Goal: Contribute content: Add original content to the website for others to see

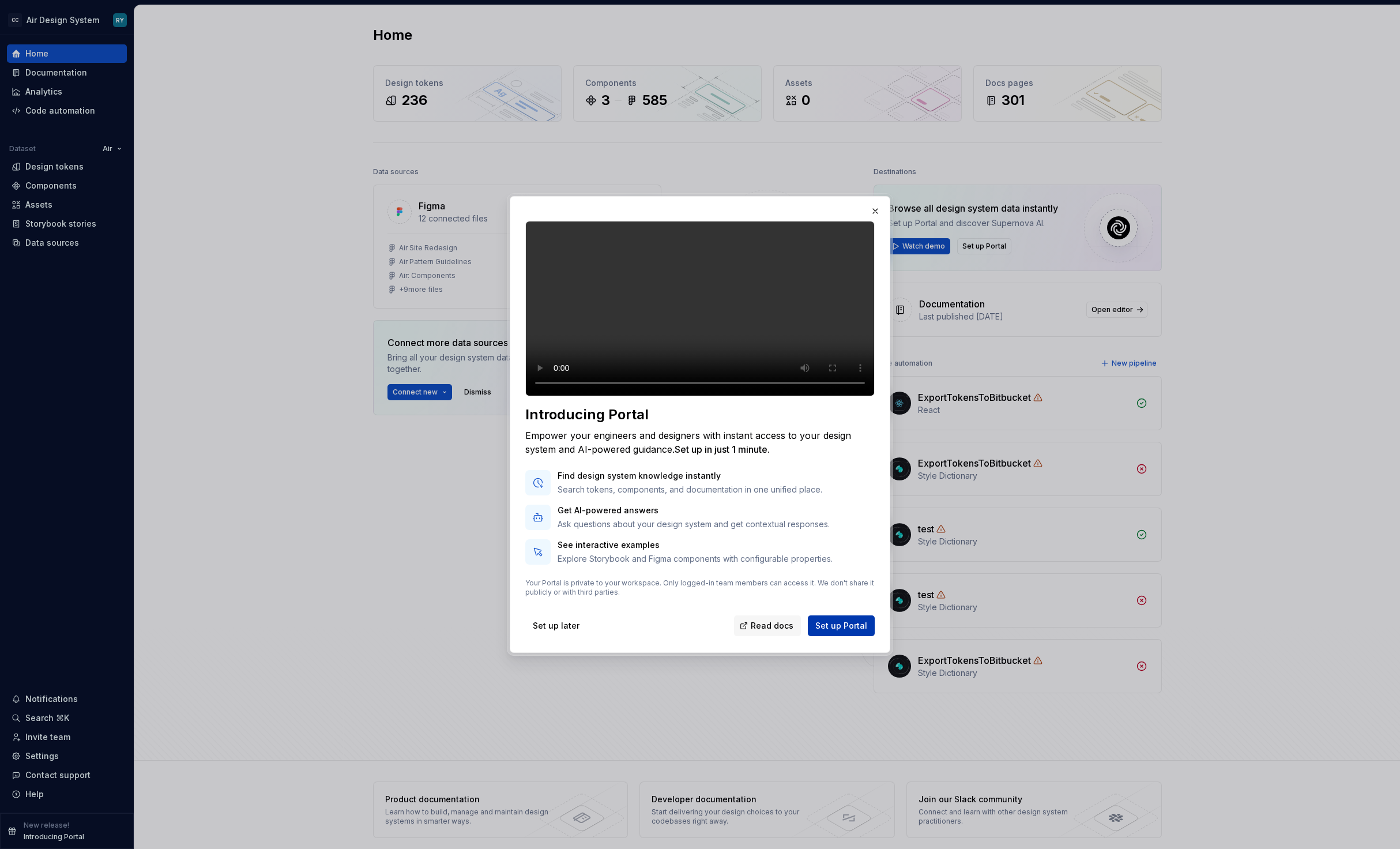
click at [842, 631] on span "Set up Portal" at bounding box center [841, 625] width 52 height 11
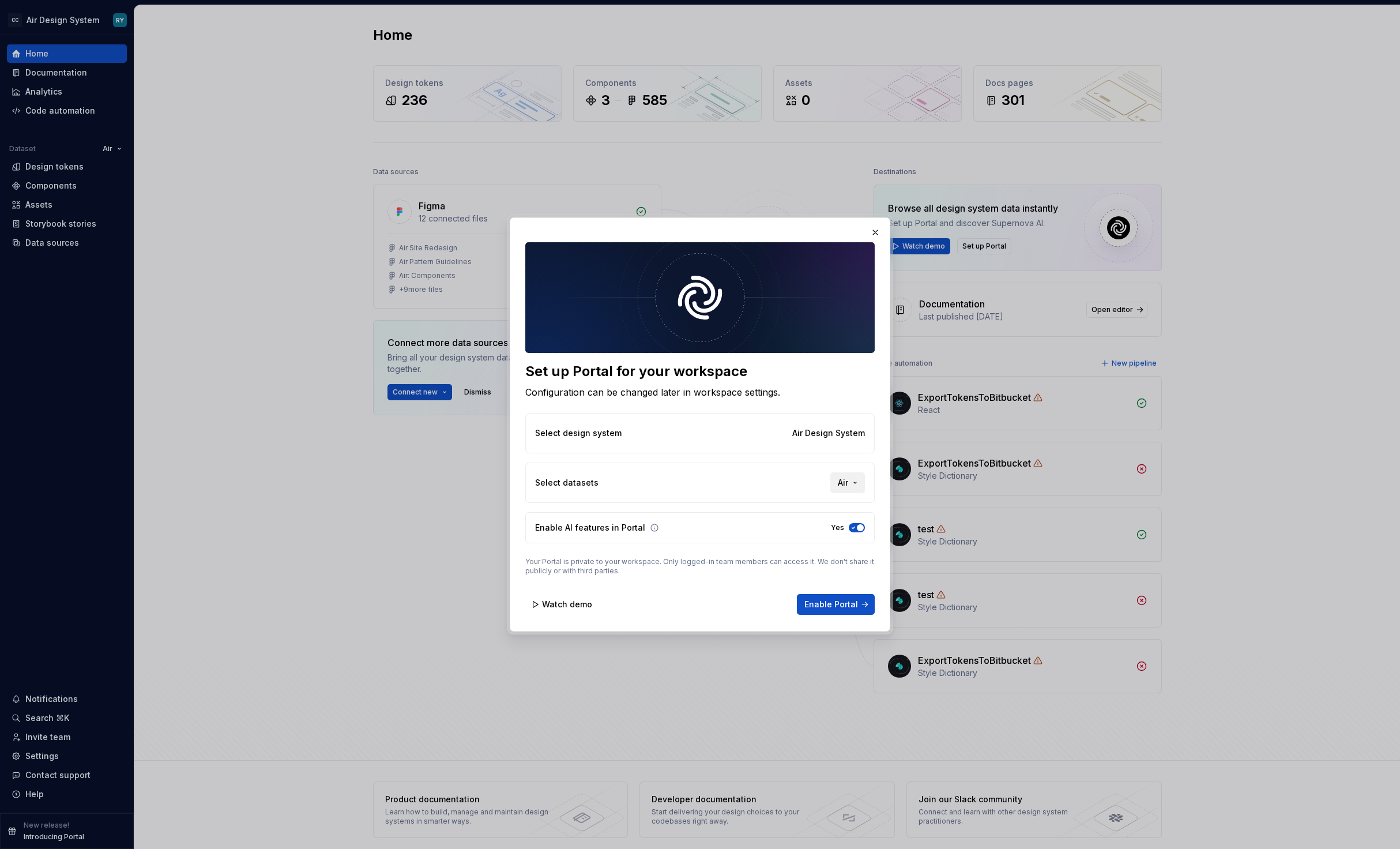
click at [861, 482] on button "Air" at bounding box center [847, 482] width 35 height 21
click at [756, 472] on div "Set up Portal for your workspace Configuration can be changed later in workspac…" at bounding box center [700, 424] width 1400 height 849
click at [841, 605] on span "Enable Portal" at bounding box center [830, 604] width 54 height 11
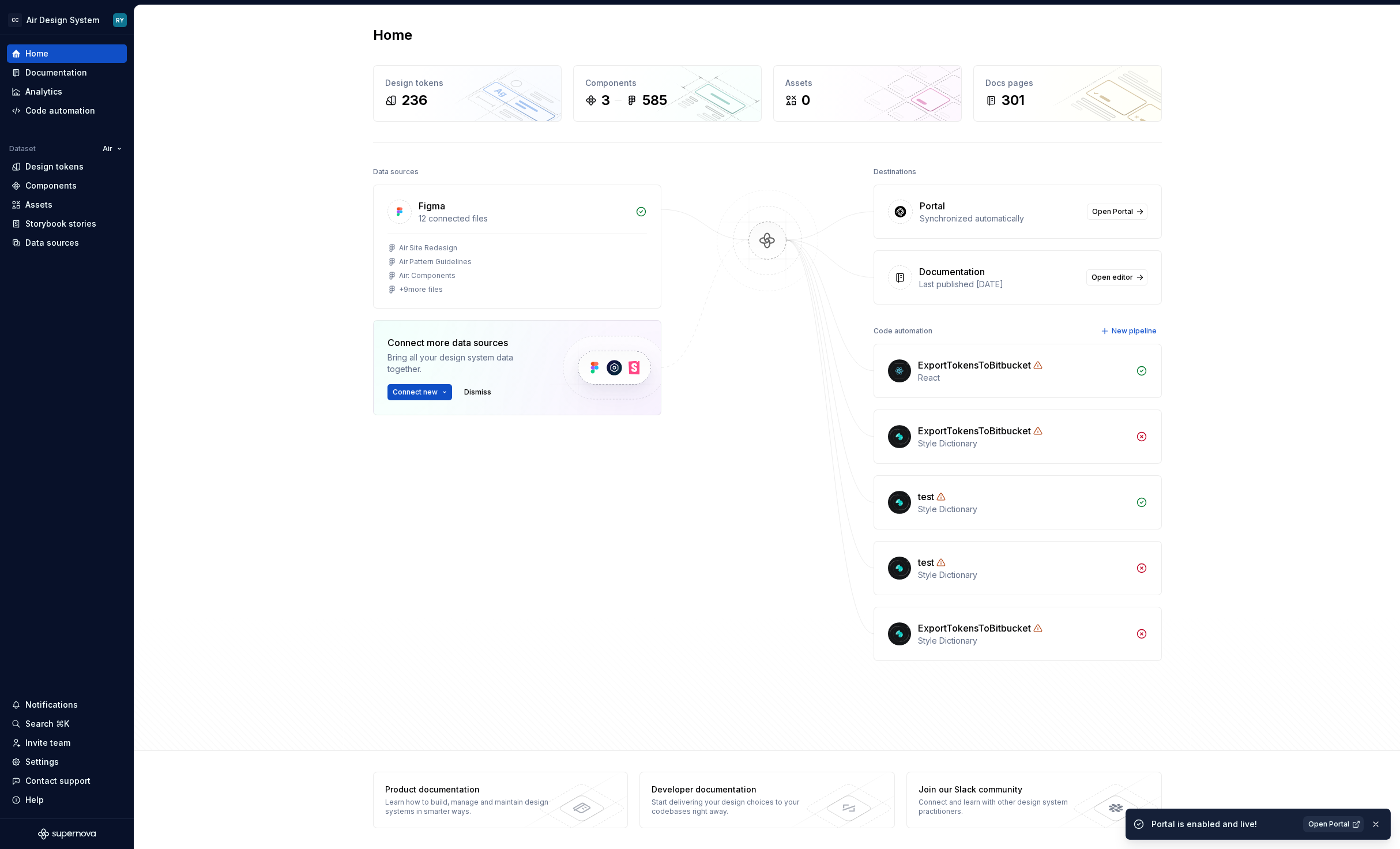
click at [1331, 821] on span "Open Portal" at bounding box center [1329, 824] width 41 height 9
click at [43, 743] on div "Invite team" at bounding box center [48, 743] width 45 height 11
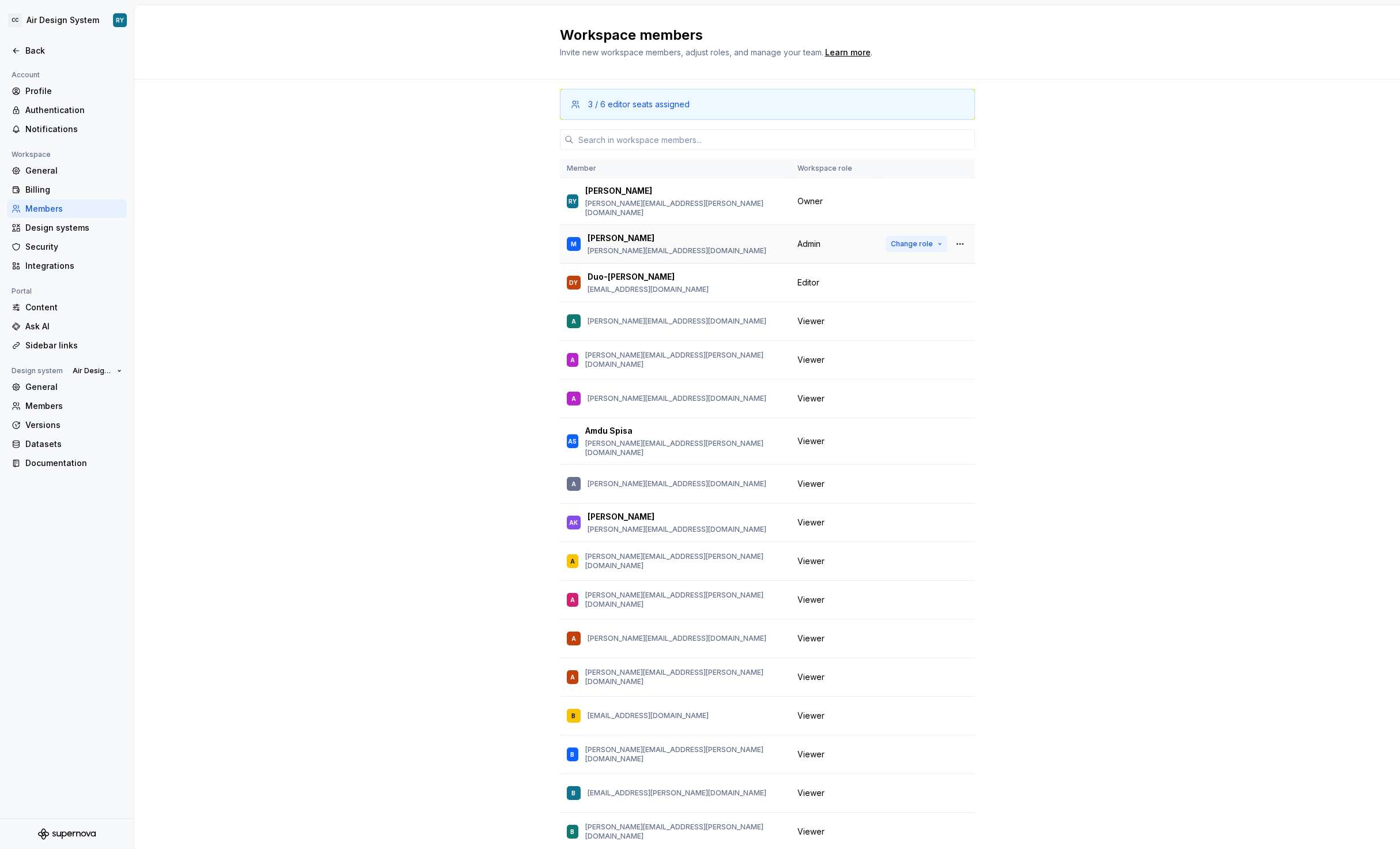
click at [938, 239] on button "Change role" at bounding box center [917, 244] width 62 height 16
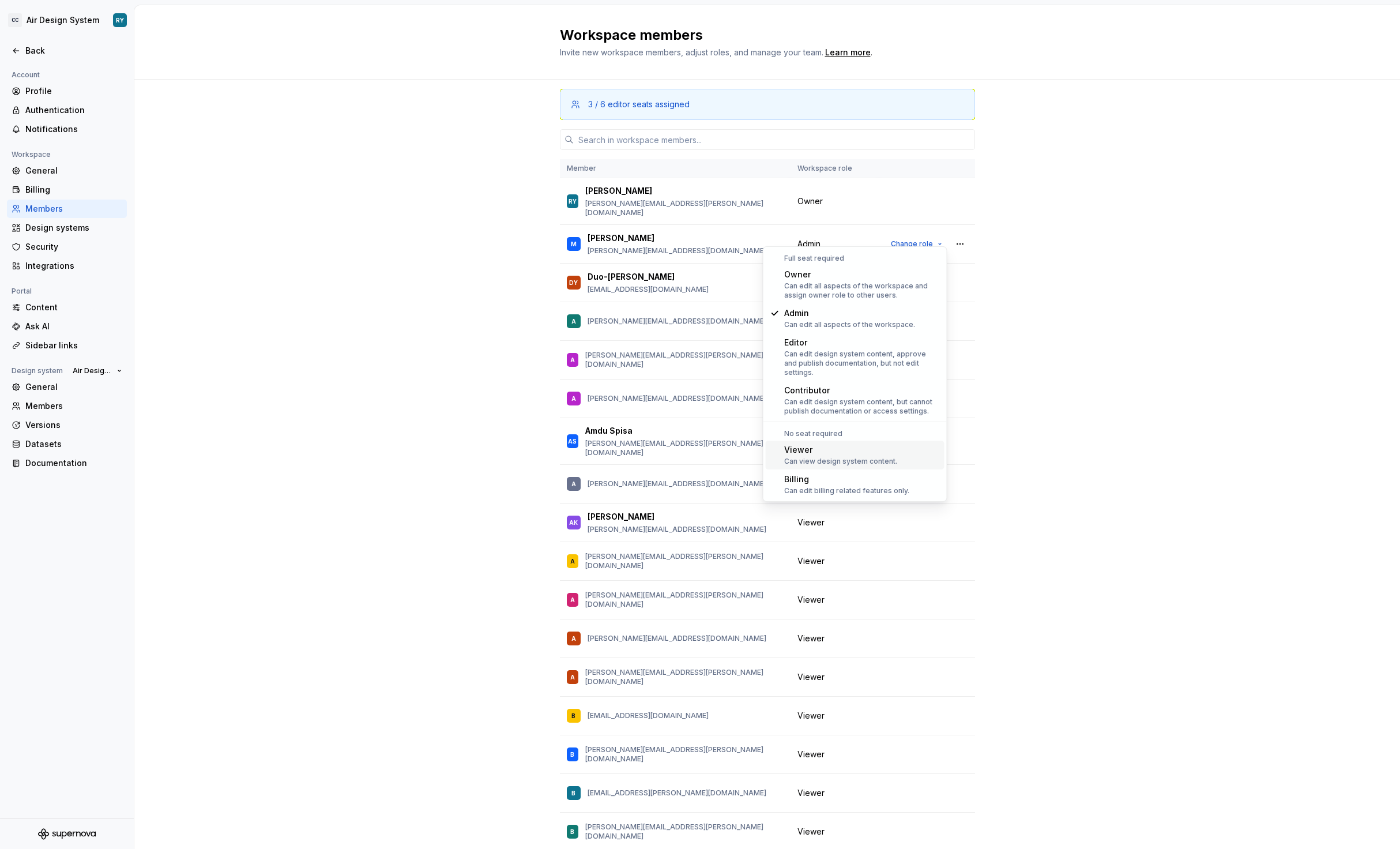
click at [827, 445] on div "Viewer" at bounding box center [841, 449] width 113 height 11
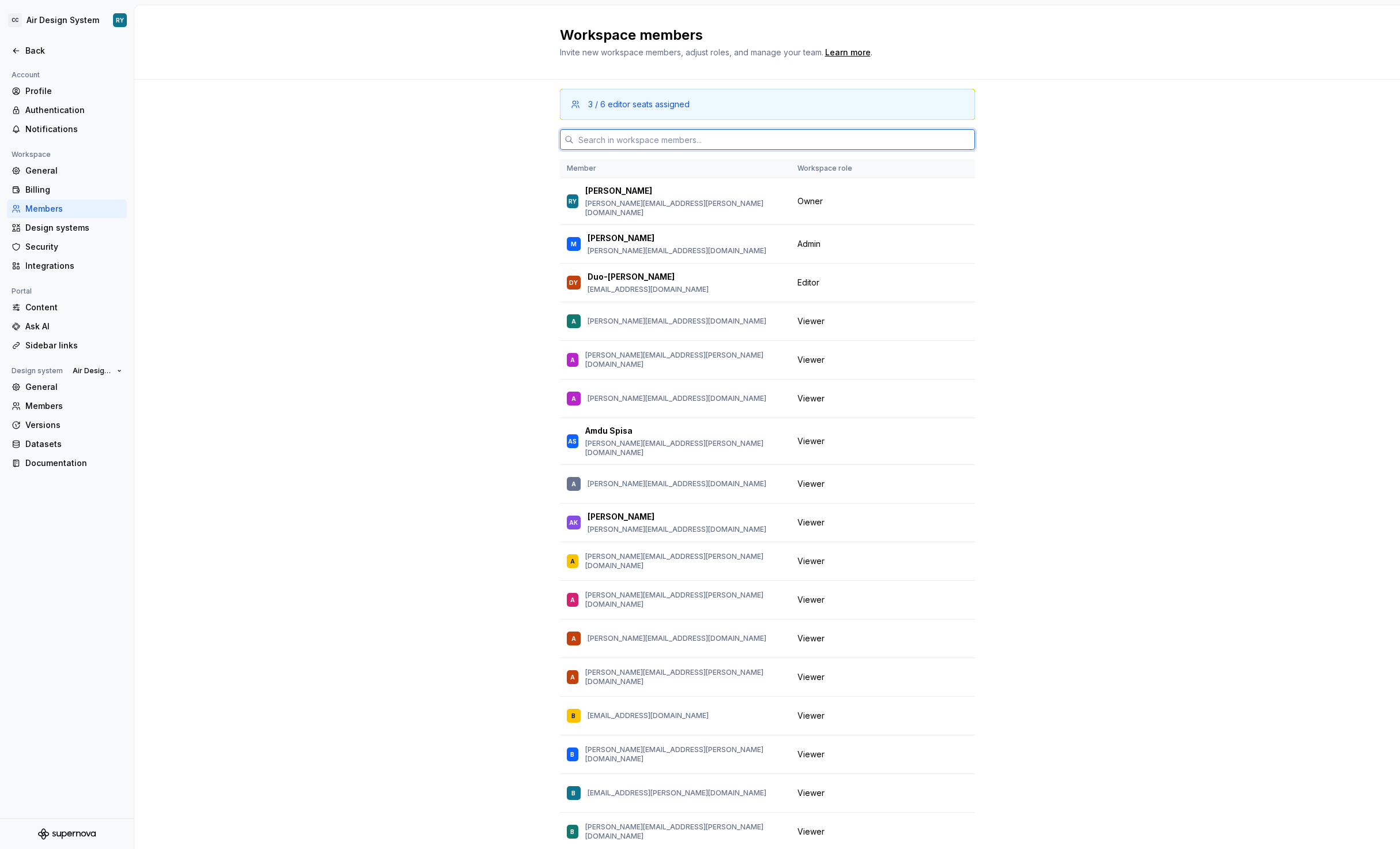
click at [666, 139] on input "text" at bounding box center [774, 139] width 401 height 21
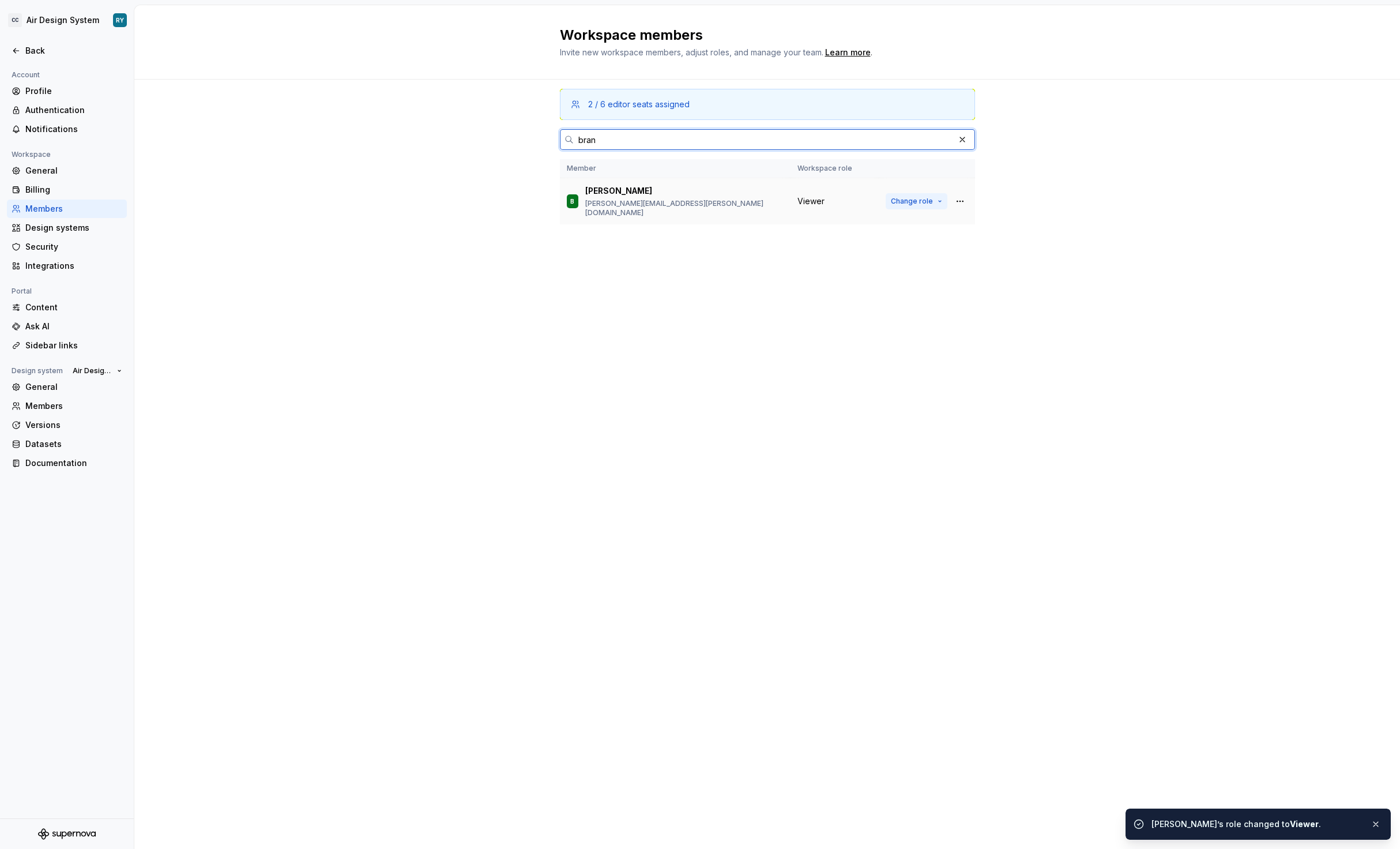
type input "bran"
click at [938, 197] on button "Change role" at bounding box center [917, 200] width 62 height 16
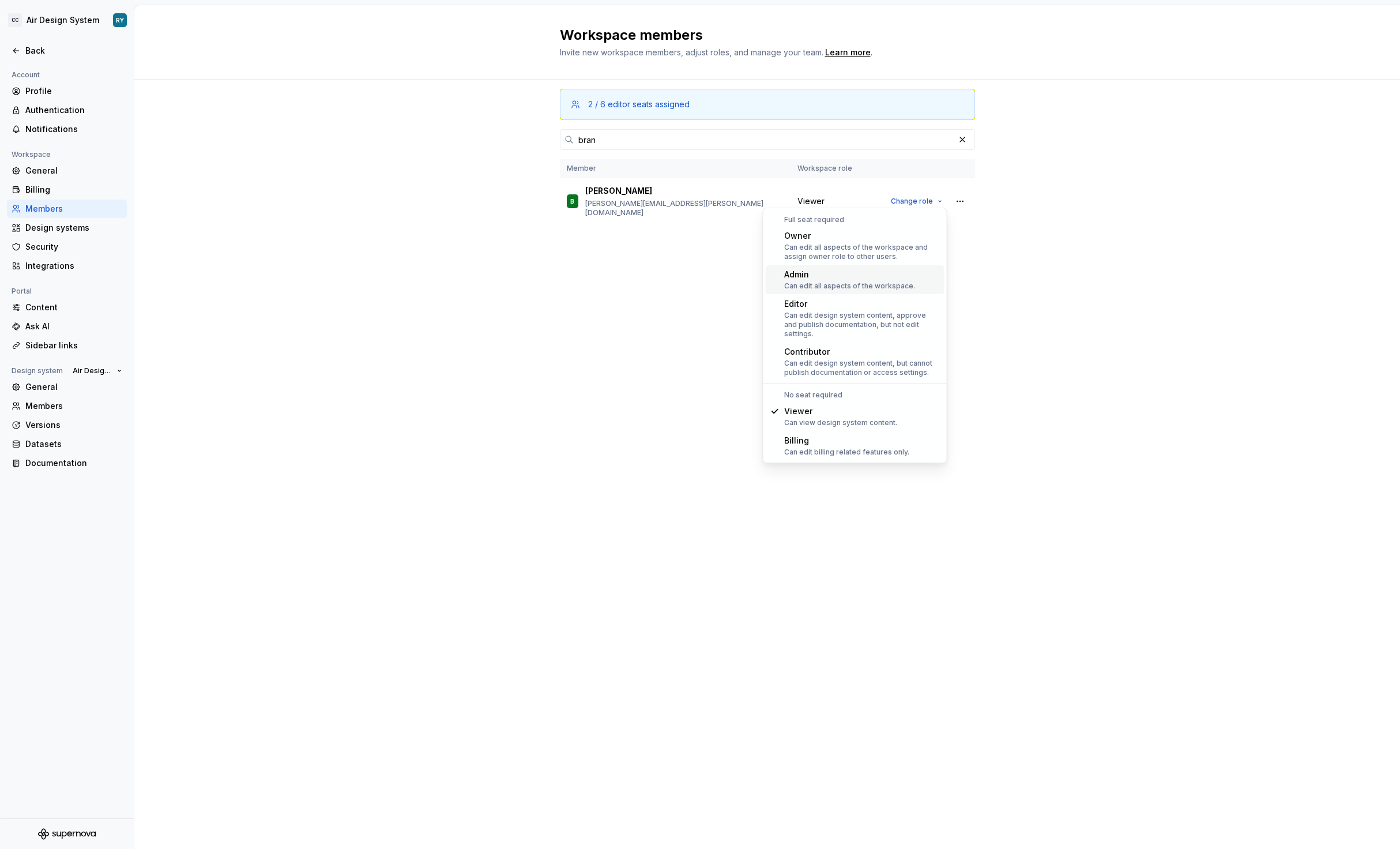
click at [830, 282] on div "Can edit all aspects of the workspace." at bounding box center [849, 286] width 131 height 9
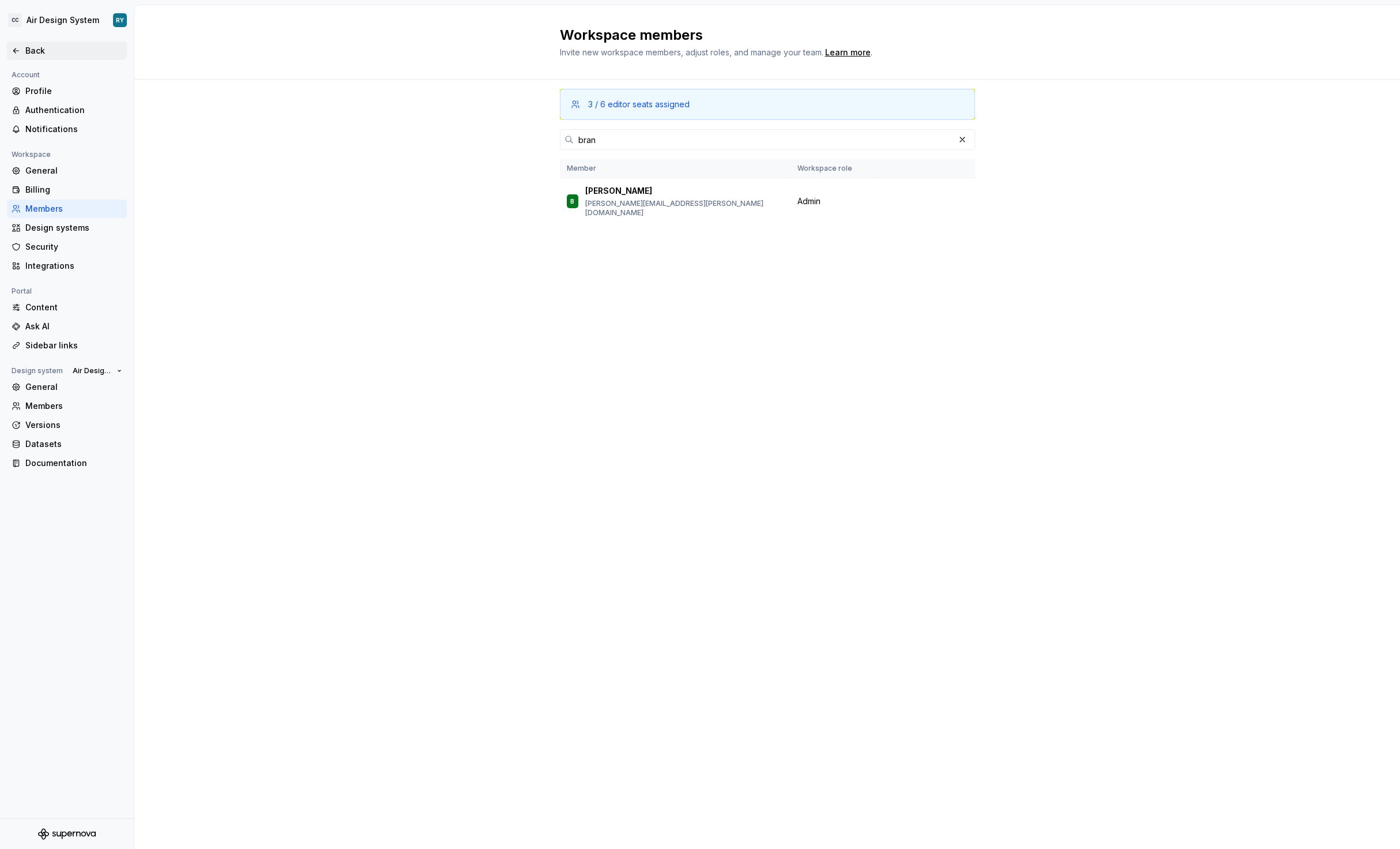
click at [30, 49] on div "Back" at bounding box center [73, 51] width 97 height 11
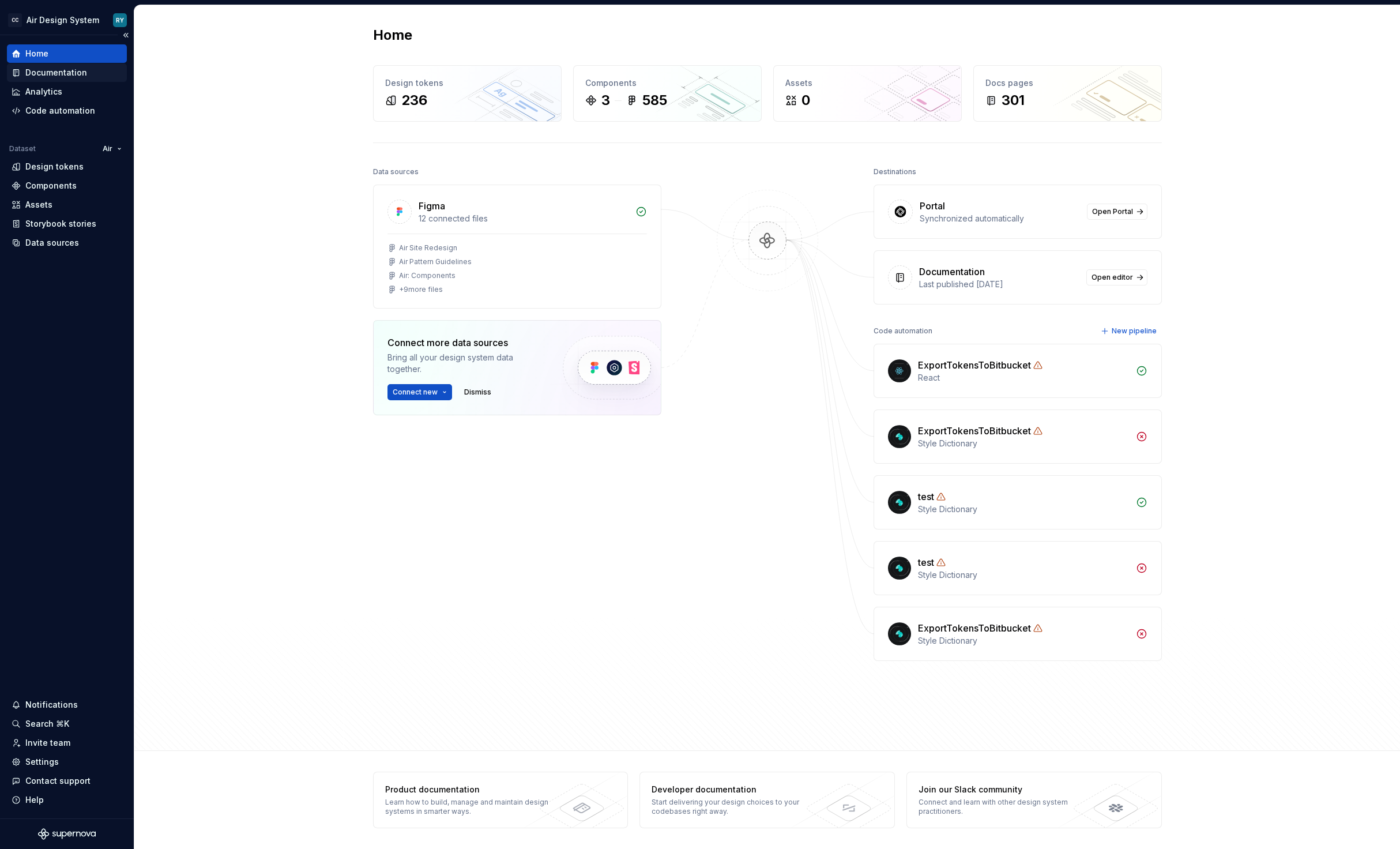
click at [75, 63] on div "Documentation" at bounding box center [67, 72] width 120 height 19
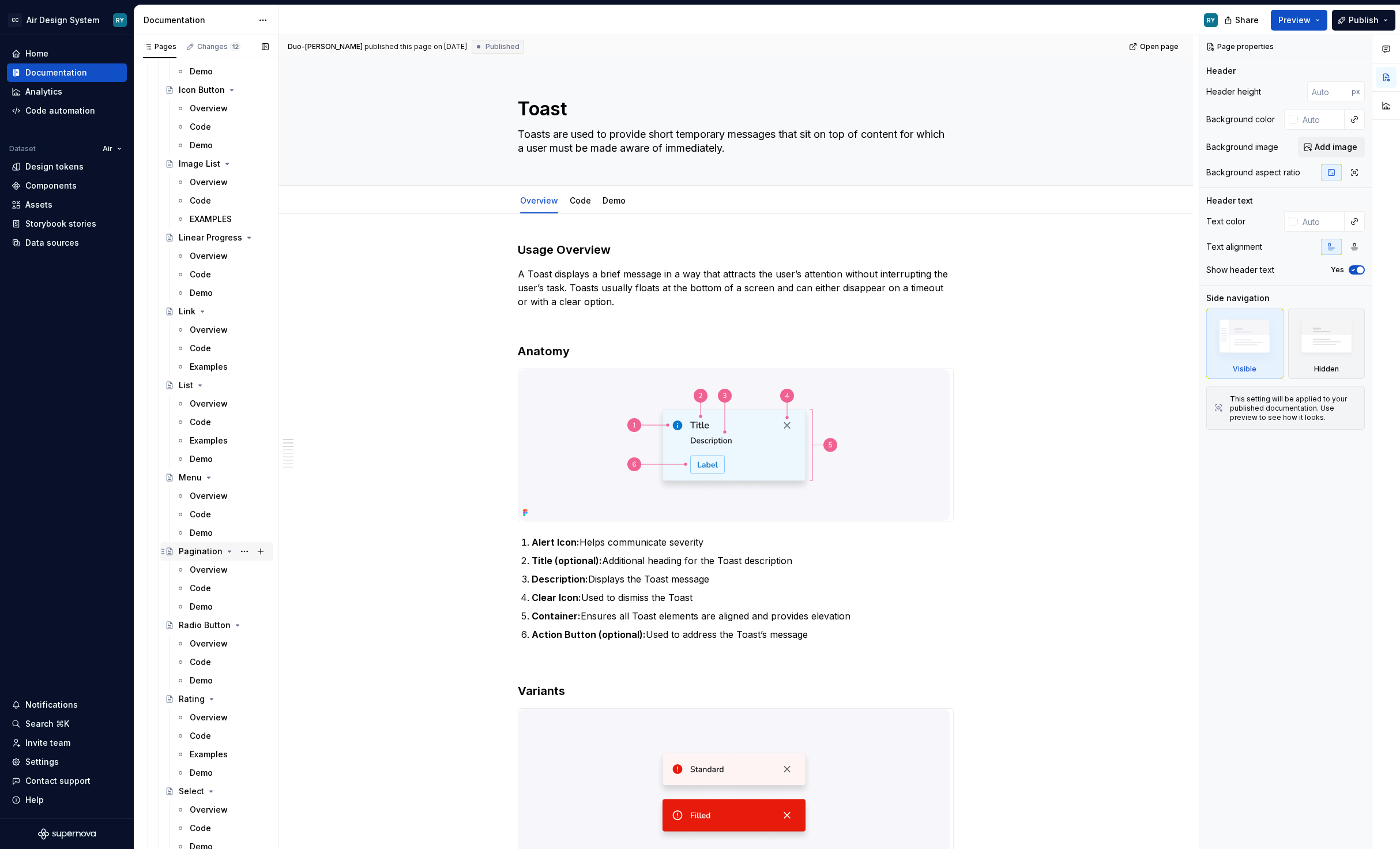
scroll to position [1643, 0]
click at [246, 534] on button "Page tree" at bounding box center [244, 534] width 16 height 16
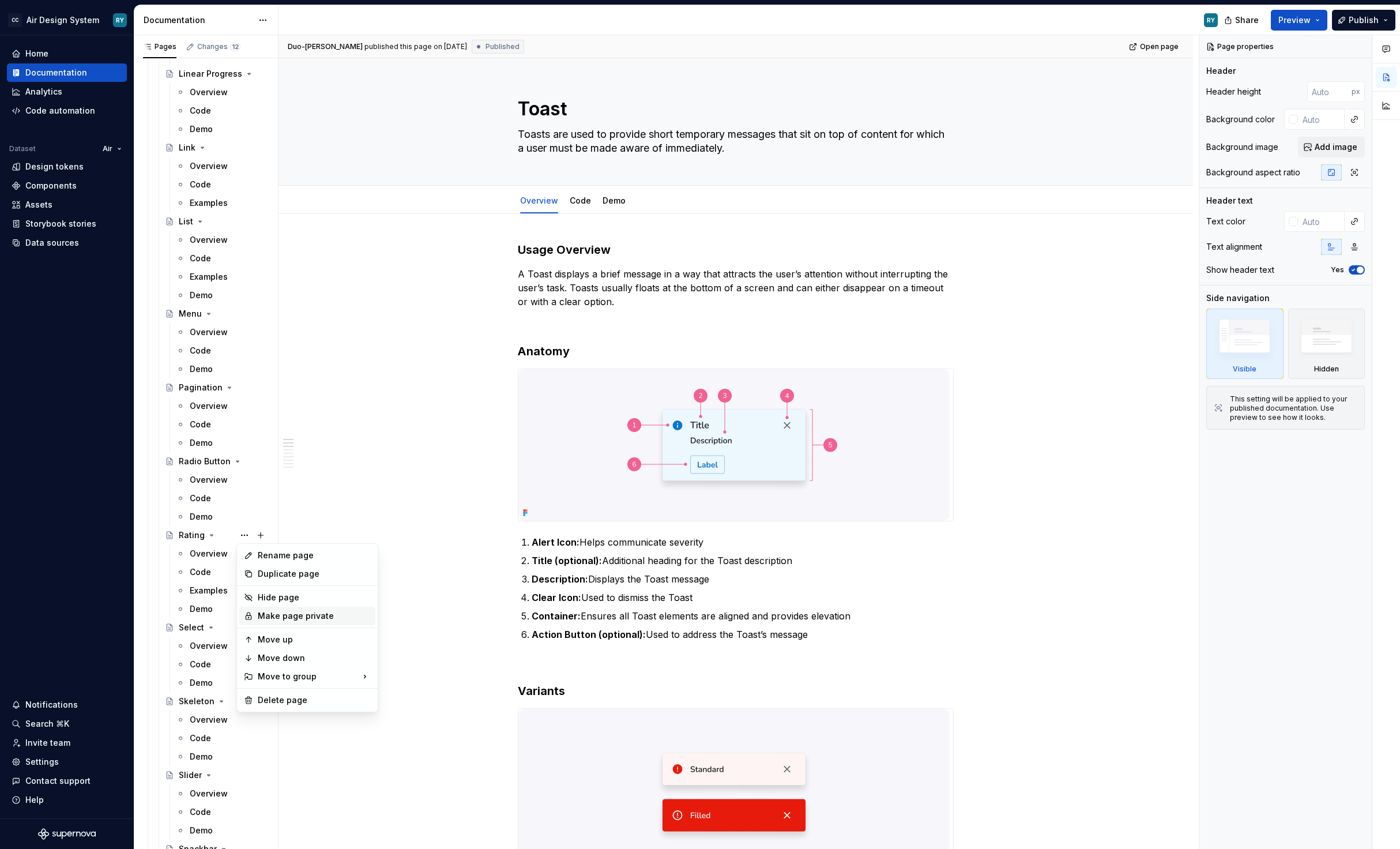
click at [293, 613] on div "Make page private" at bounding box center [314, 616] width 113 height 11
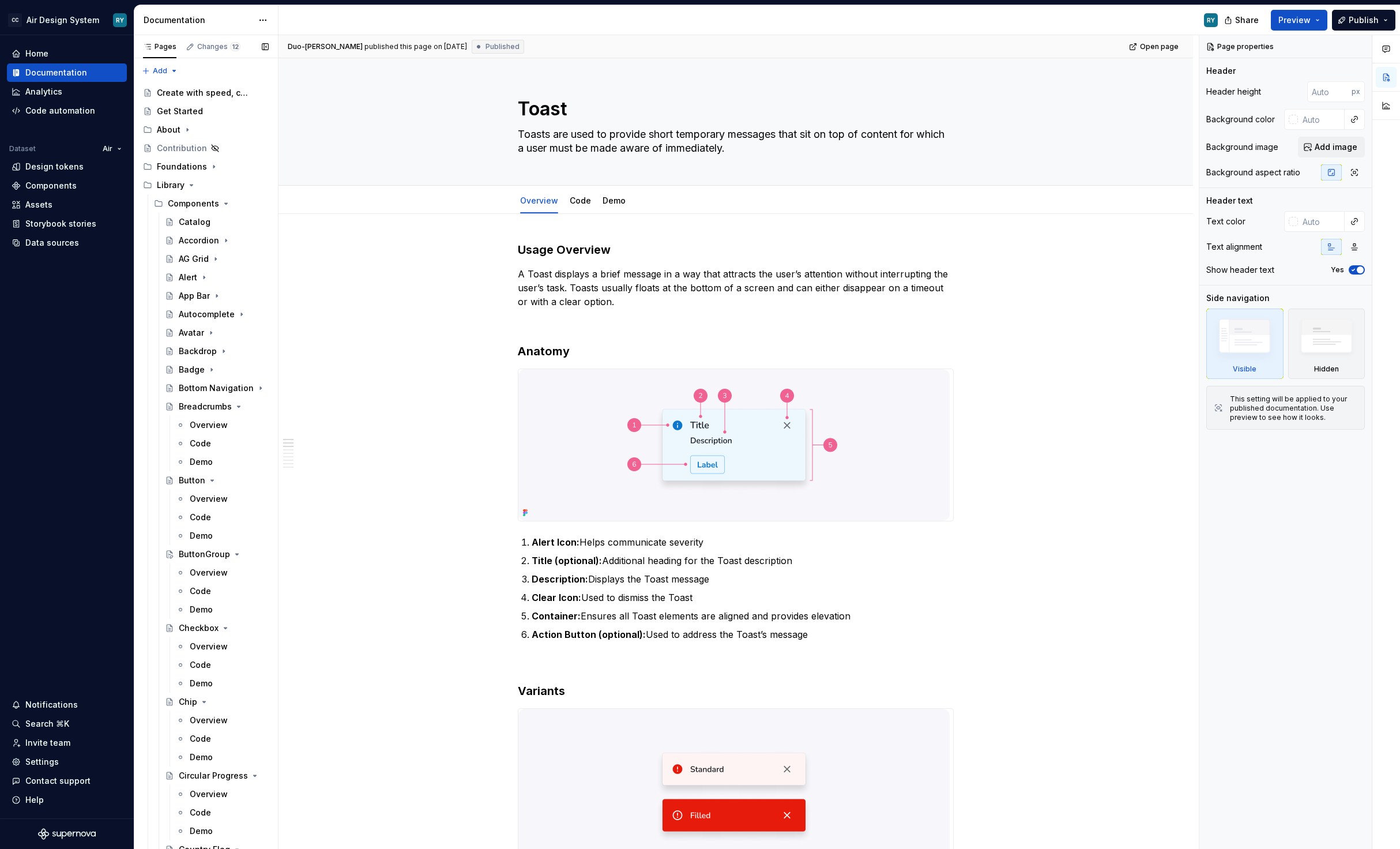
scroll to position [1, 0]
click at [206, 219] on div "Catalog" at bounding box center [195, 221] width 32 height 11
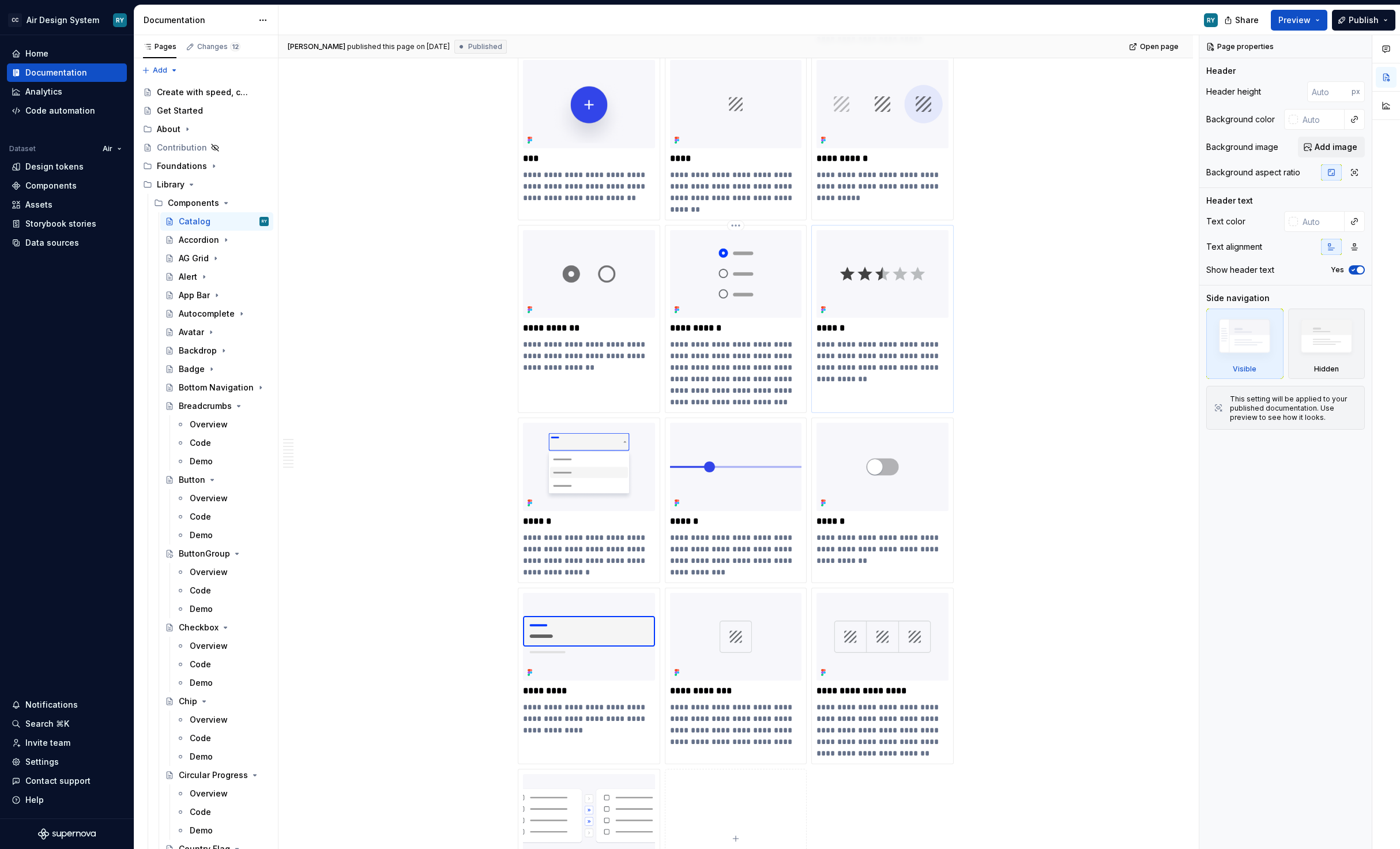
scroll to position [2288, 0]
click at [888, 225] on html "CC Air Design System RY Home Documentation Analytics Code automation Dataset Ai…" at bounding box center [700, 424] width 1400 height 849
type textarea "*"
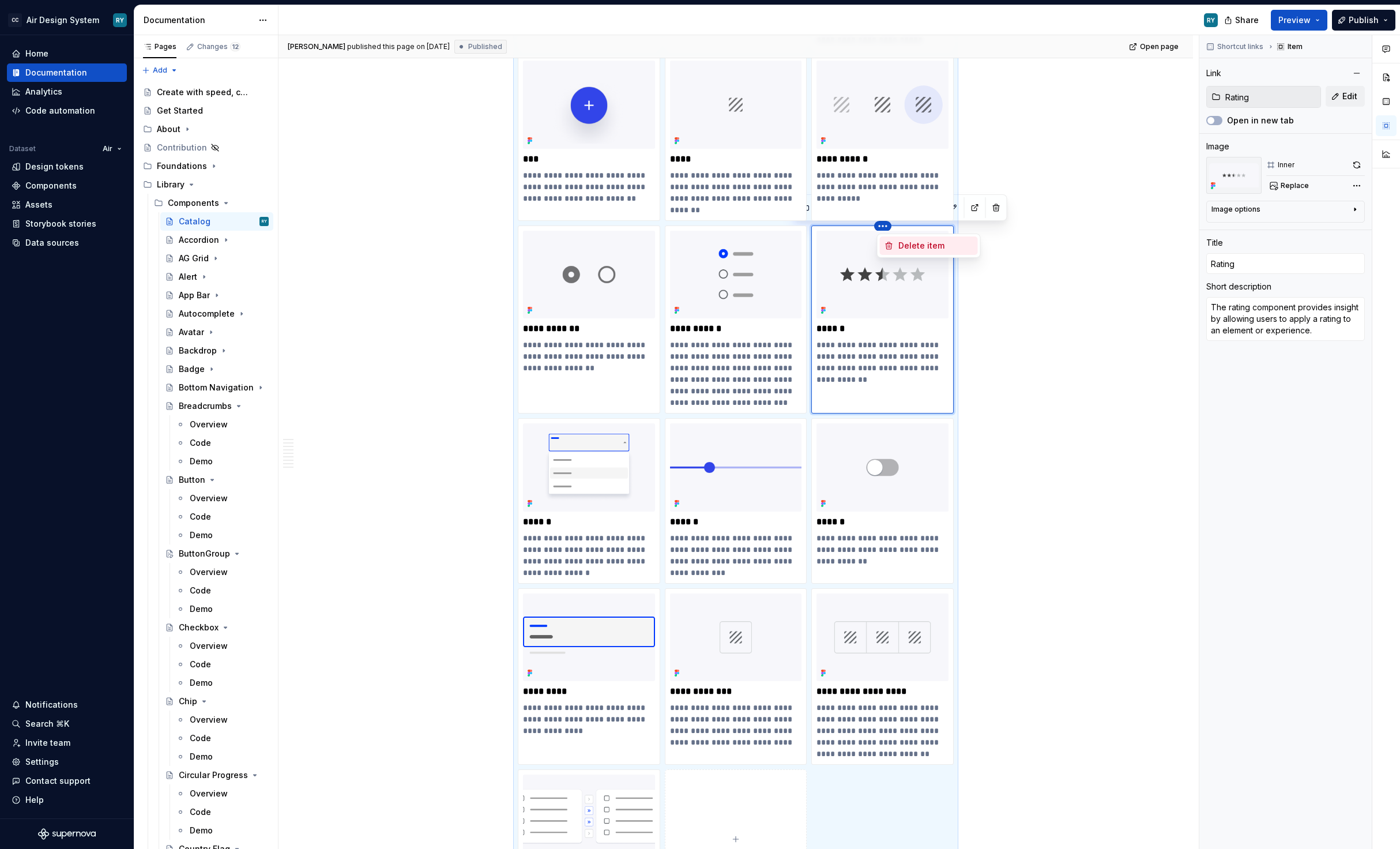
click at [914, 244] on div "Delete item" at bounding box center [936, 245] width 75 height 11
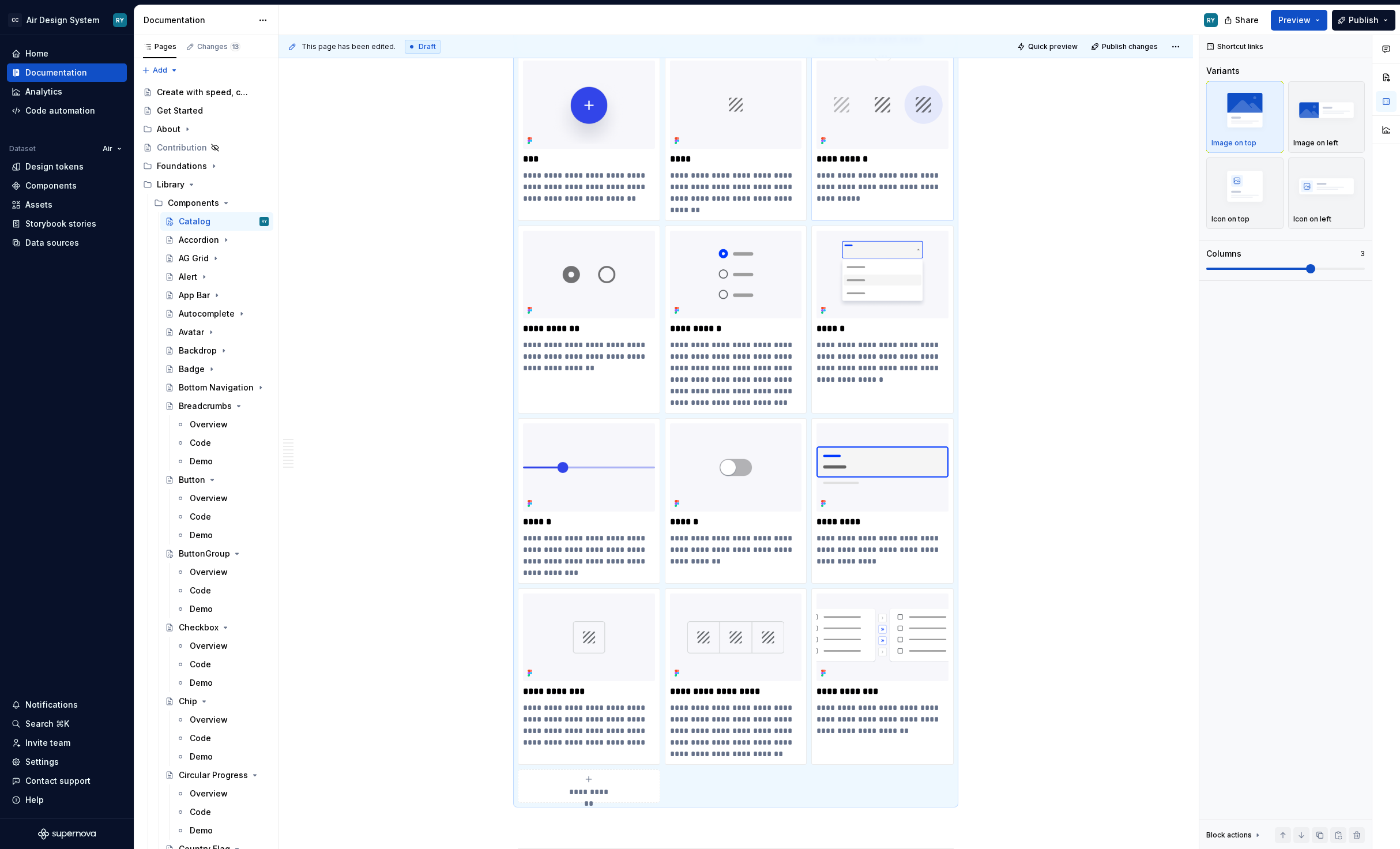
scroll to position [2241, 0]
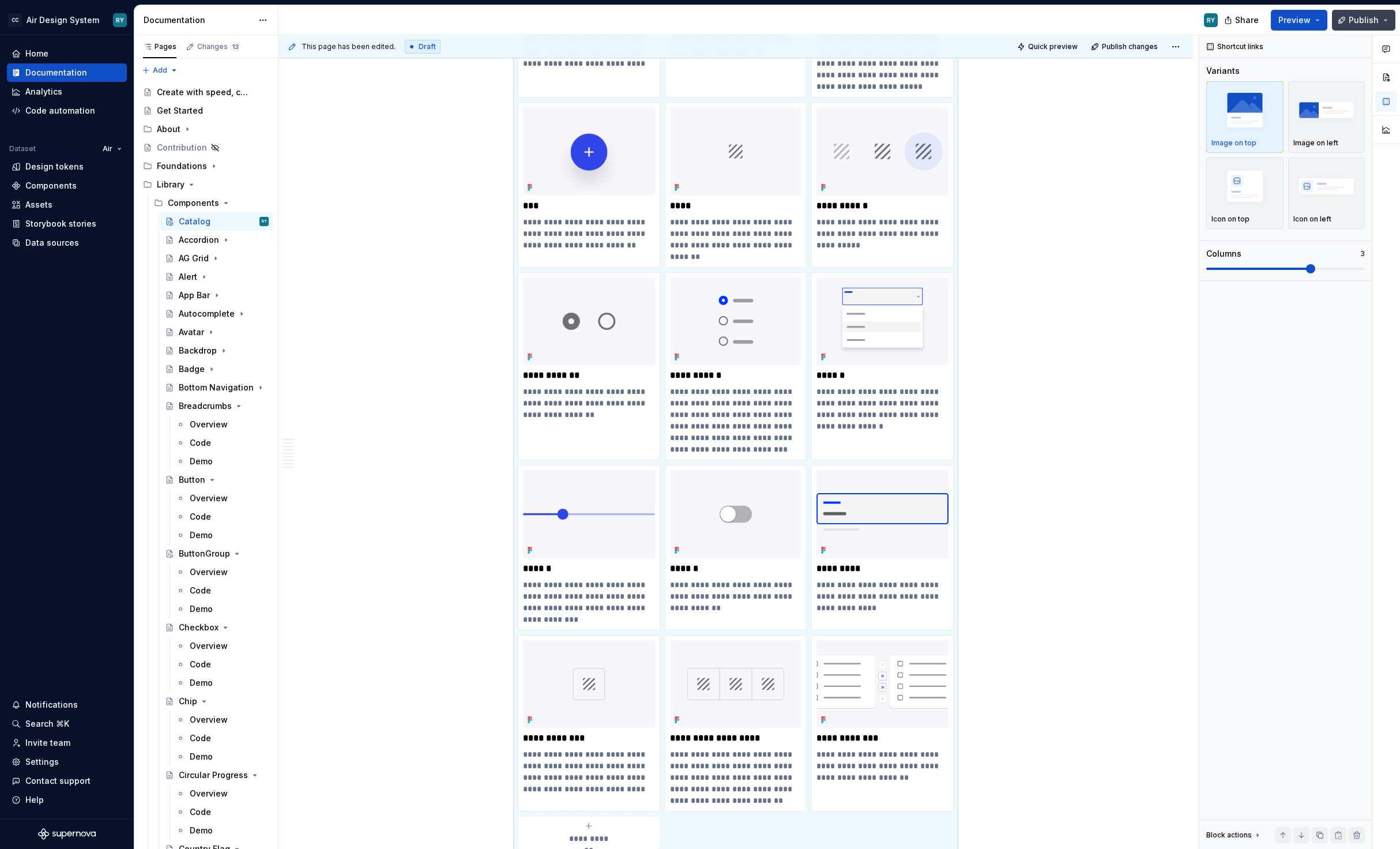
click at [1364, 19] on span "Publish" at bounding box center [1363, 20] width 30 height 11
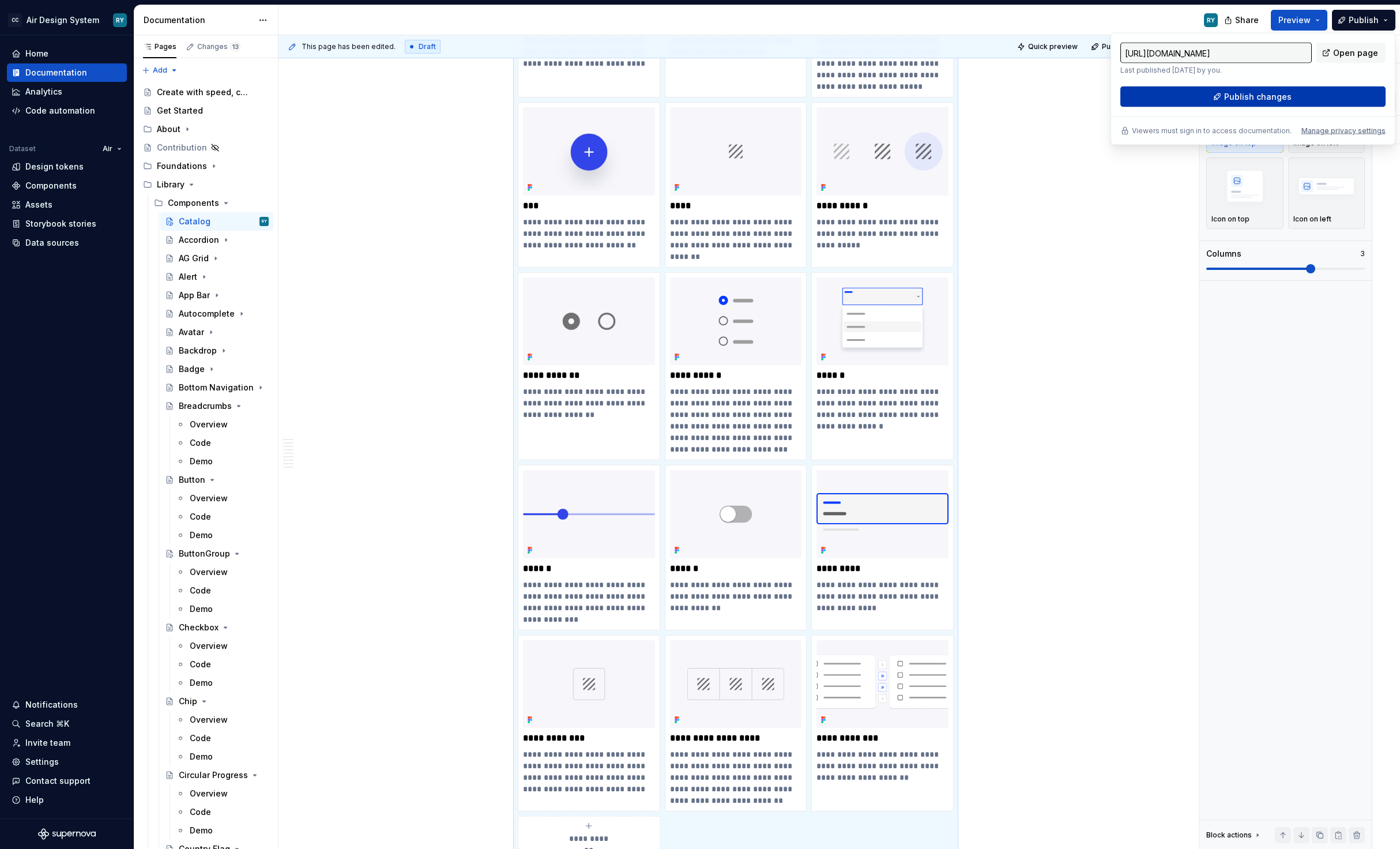
click at [1282, 96] on span "Publish changes" at bounding box center [1258, 97] width 68 height 11
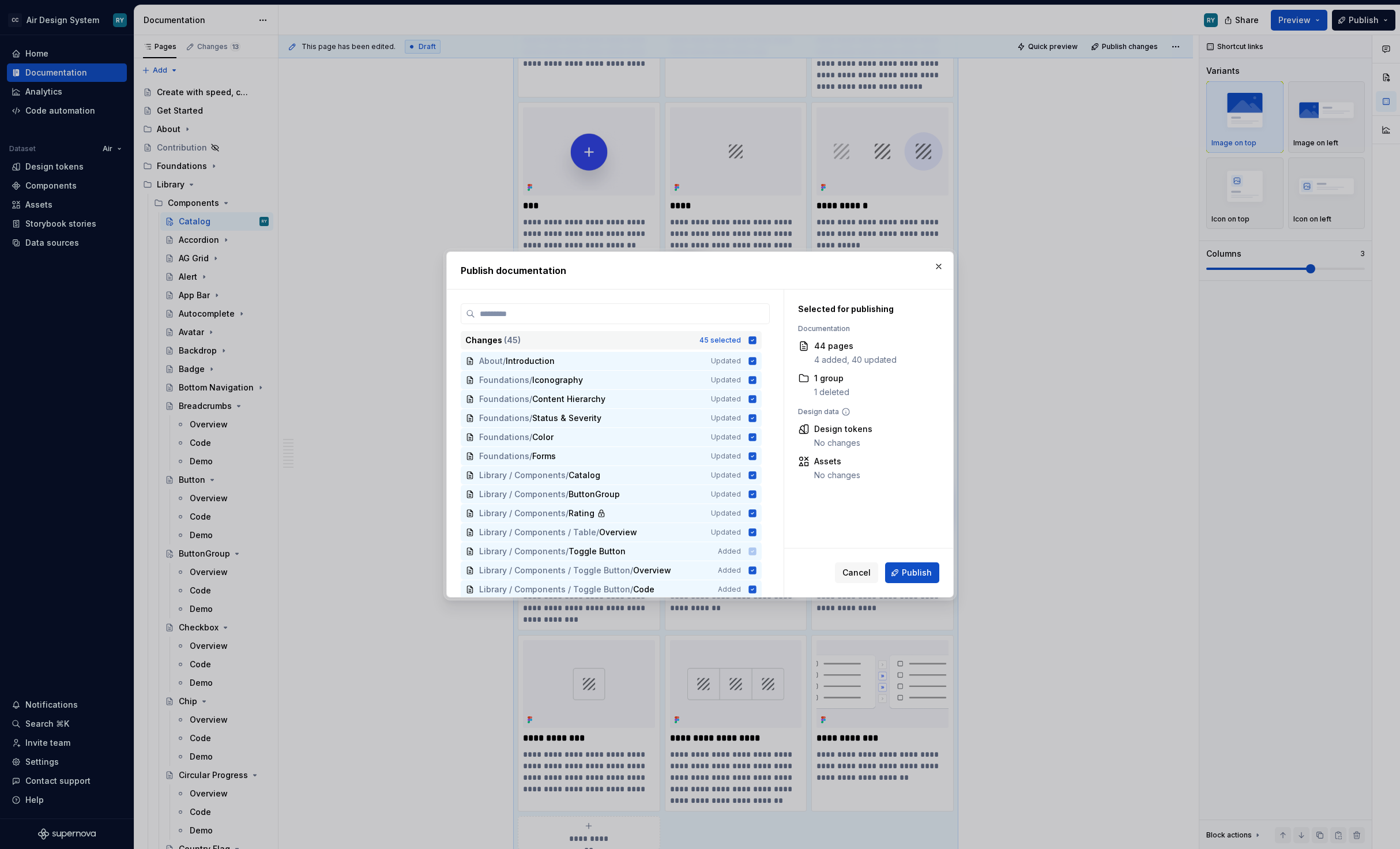
click at [756, 340] on icon at bounding box center [752, 339] width 8 height 8
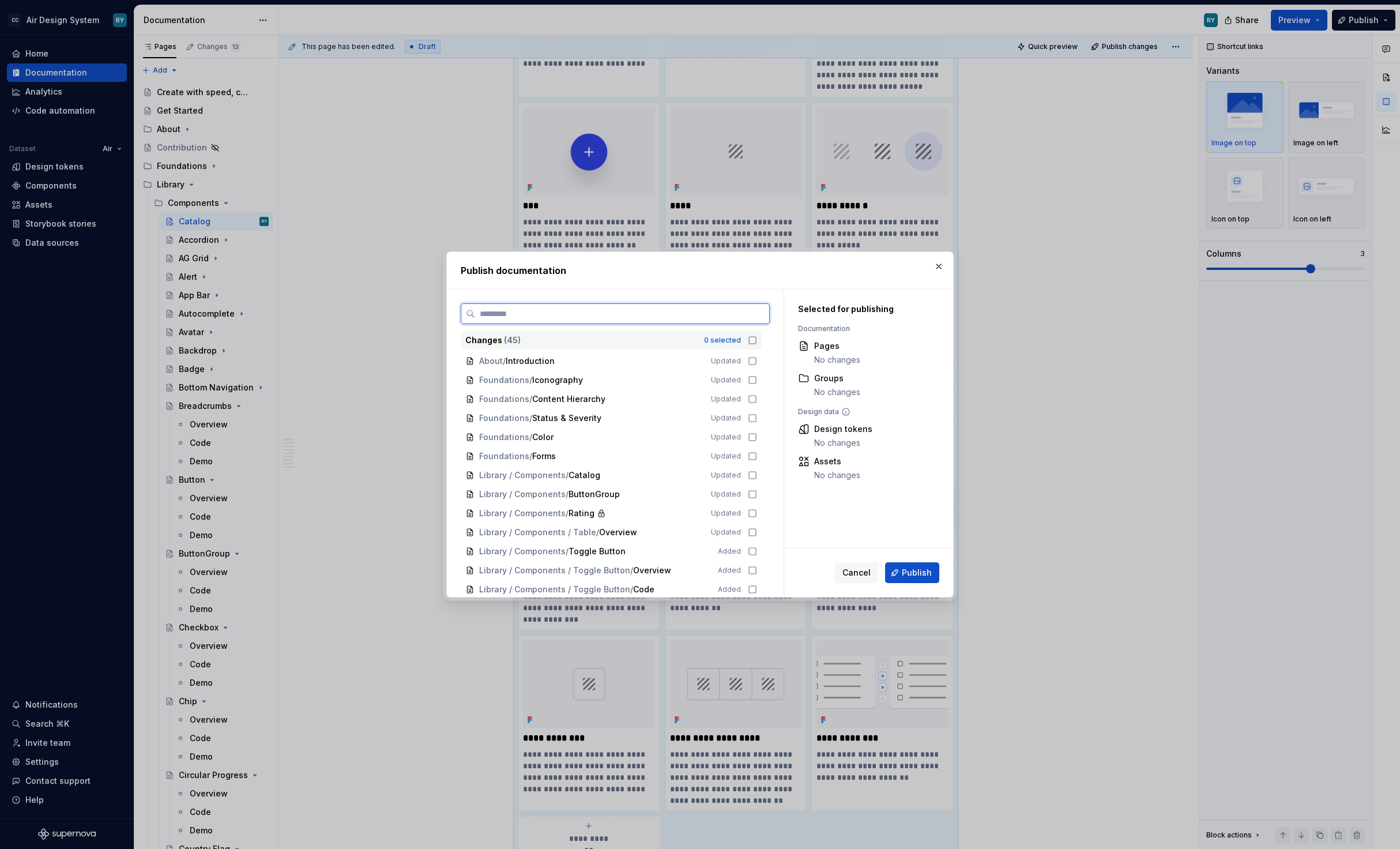
click at [630, 315] on input "search" at bounding box center [621, 313] width 294 height 11
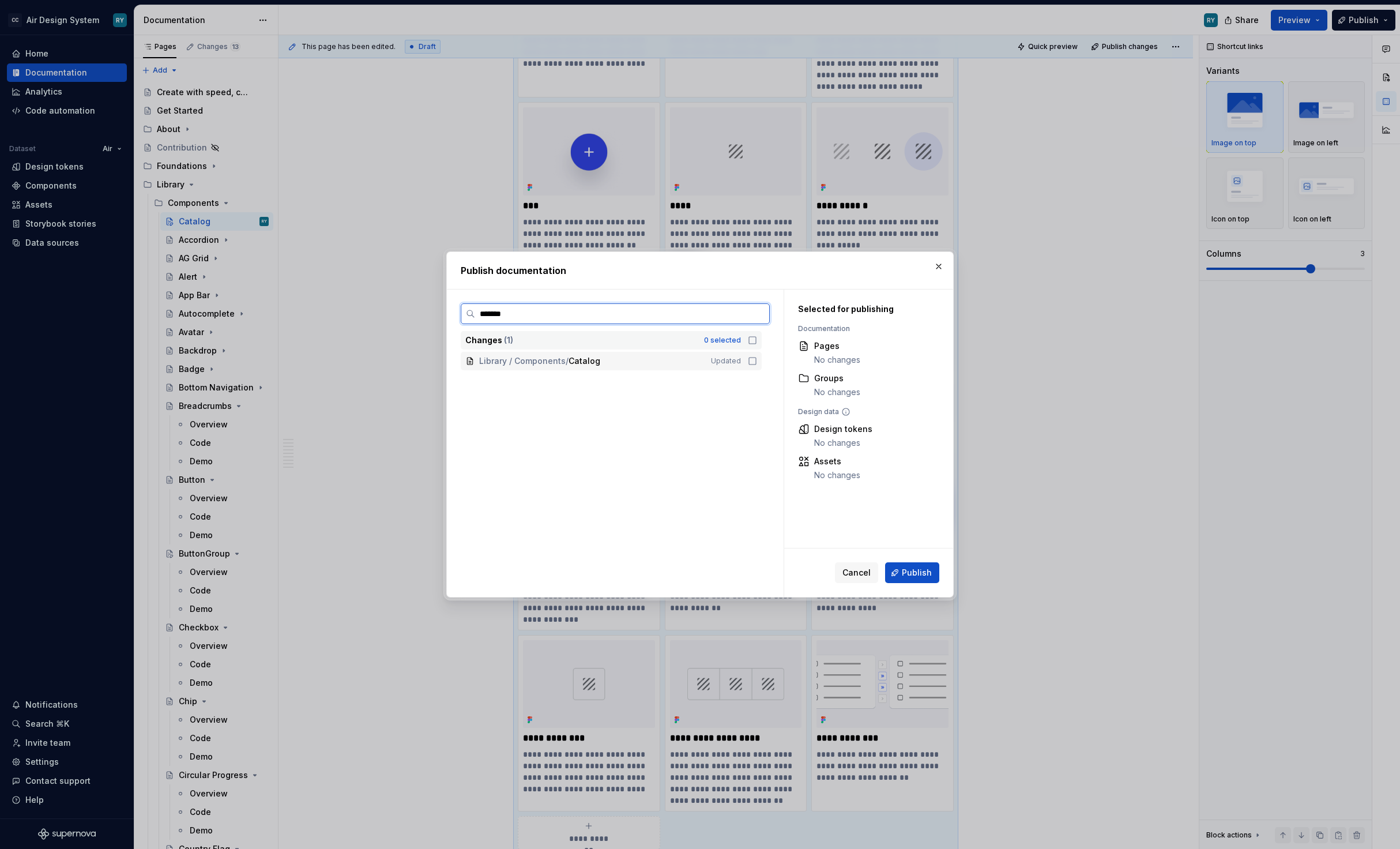
click at [757, 360] on icon at bounding box center [752, 361] width 9 height 9
type input "******"
click at [762, 363] on div "Library / Components / Rating Updated" at bounding box center [611, 361] width 301 height 19
drag, startPoint x: 515, startPoint y: 309, endPoint x: 469, endPoint y: 309, distance: 46.0
click at [469, 309] on label "******" at bounding box center [615, 314] width 309 height 21
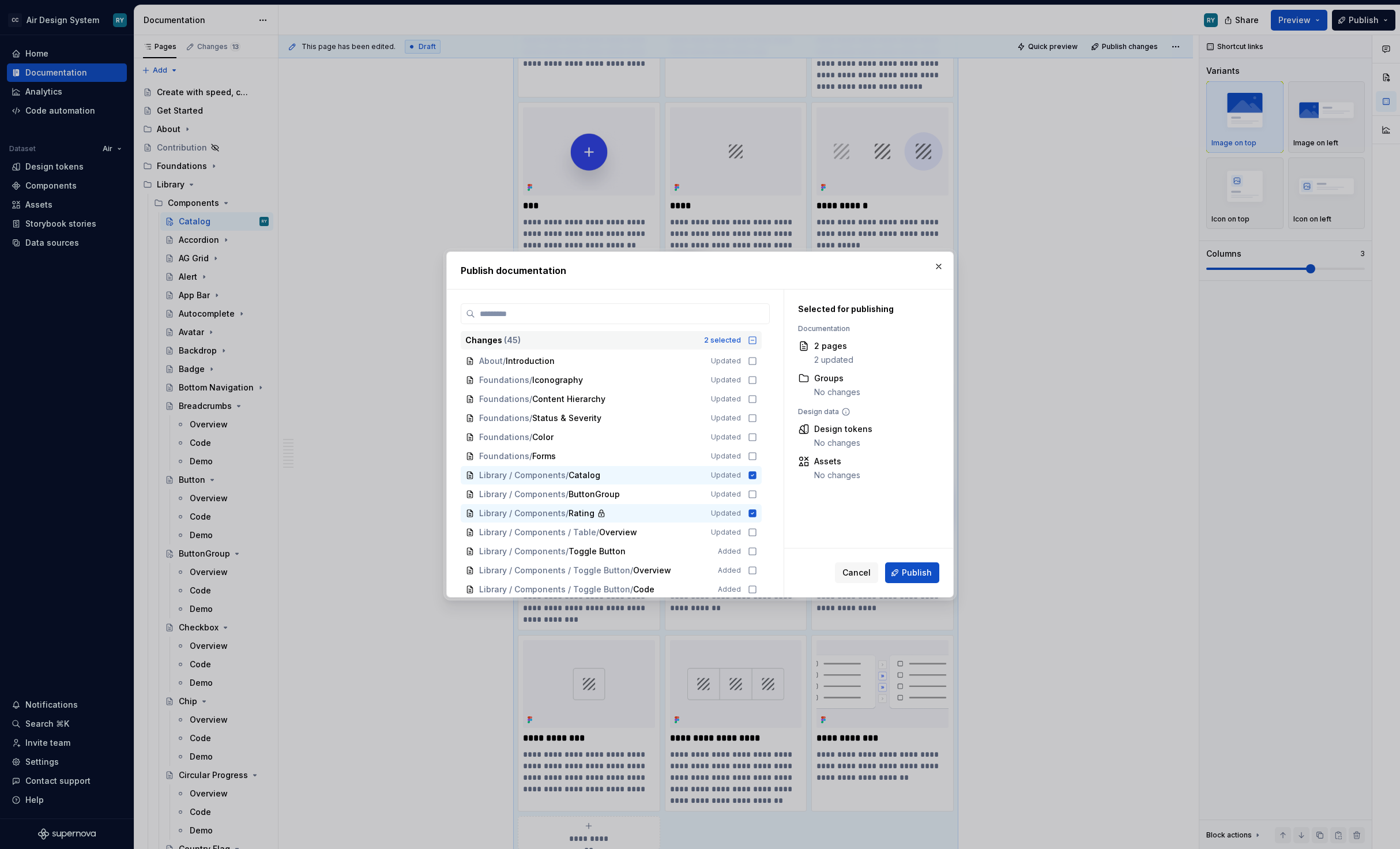
click at [917, 573] on span "Publish" at bounding box center [917, 573] width 30 height 11
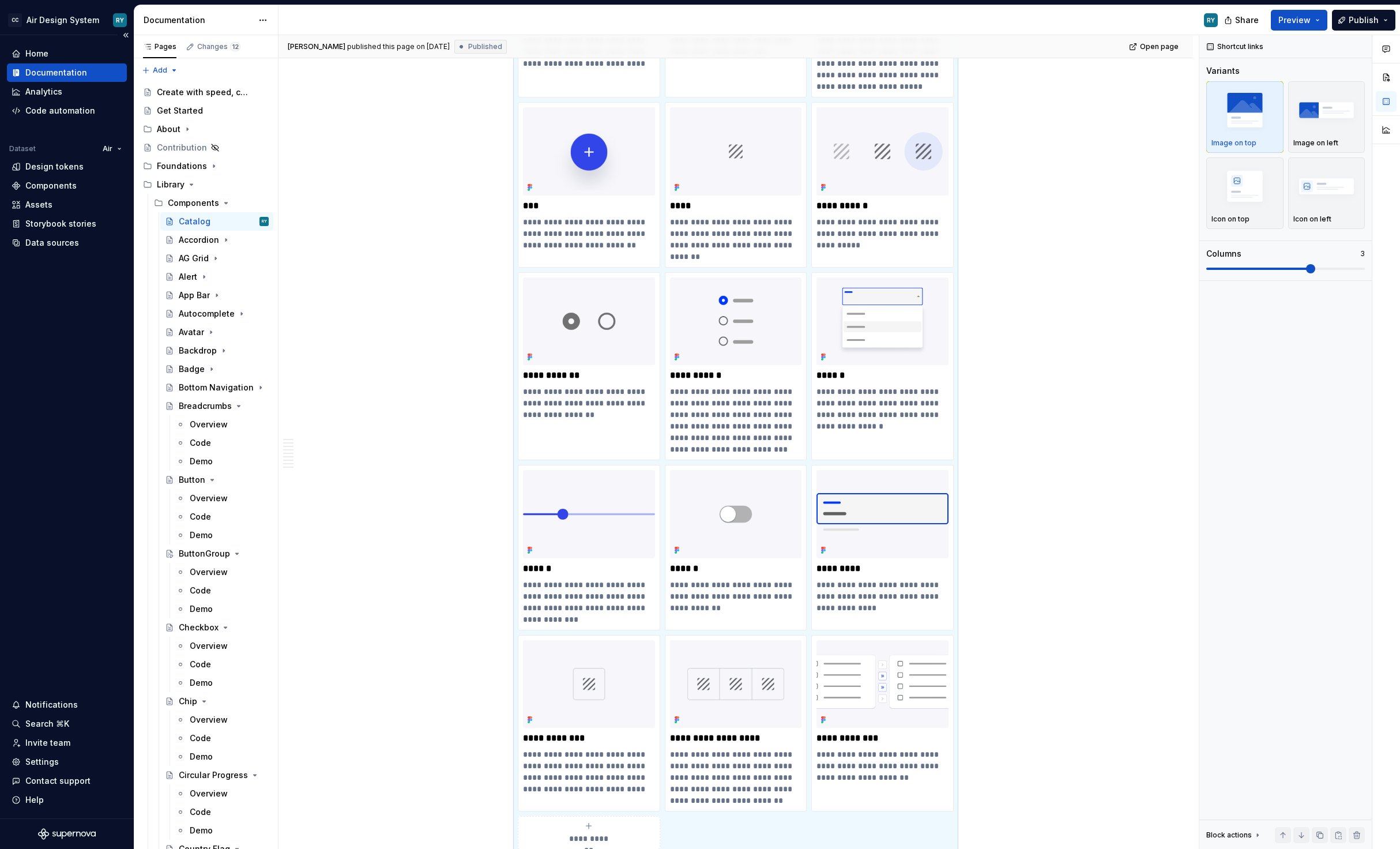
type textarea "*"
